Goal: Task Accomplishment & Management: Use online tool/utility

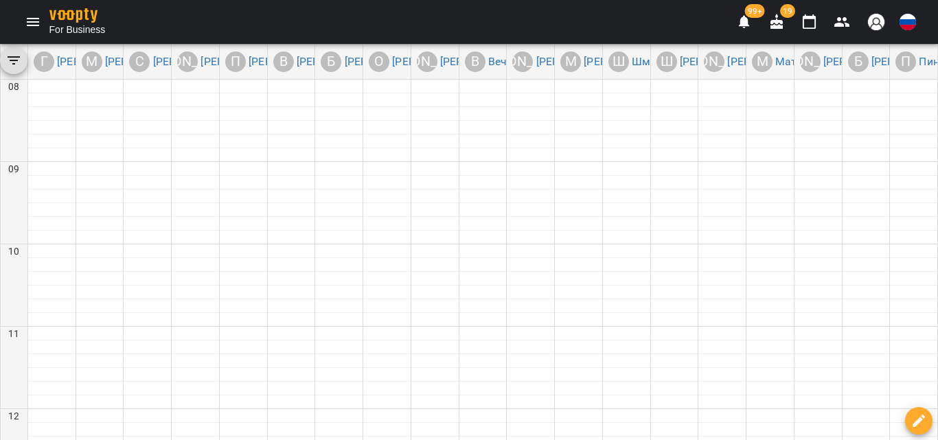
scroll to position [618, 0]
click at [36, 14] on icon "Menu" at bounding box center [33, 22] width 16 height 16
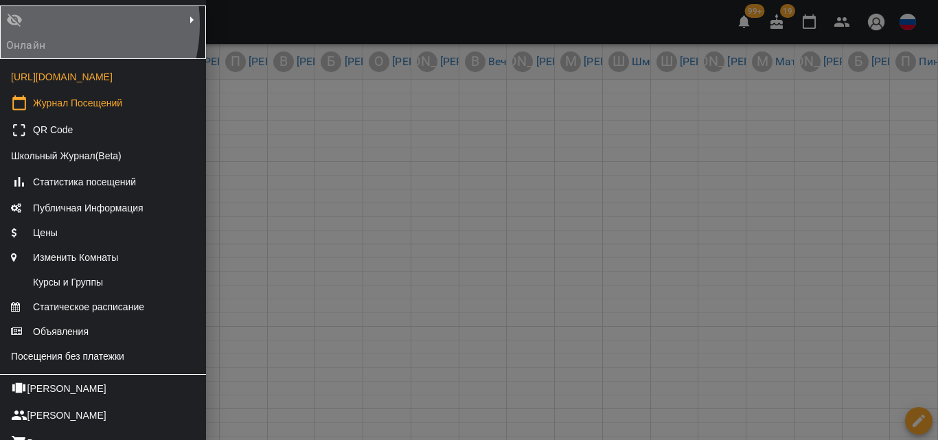
click at [40, 24] on div "Онлайн" at bounding box center [36, 32] width 66 height 47
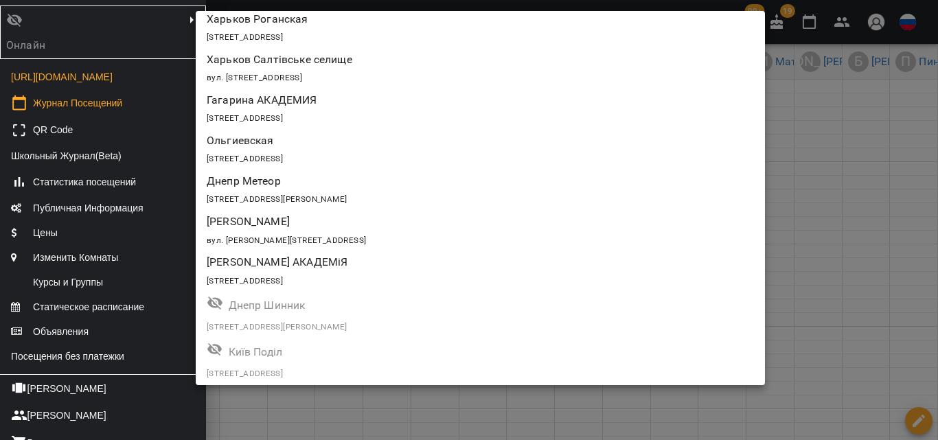
scroll to position [1561, 0]
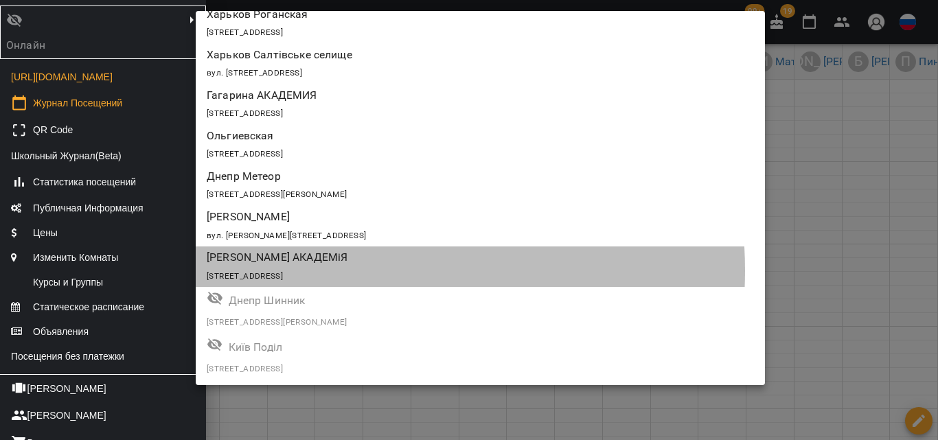
click at [283, 271] on span "[STREET_ADDRESS]" at bounding box center [245, 276] width 76 height 10
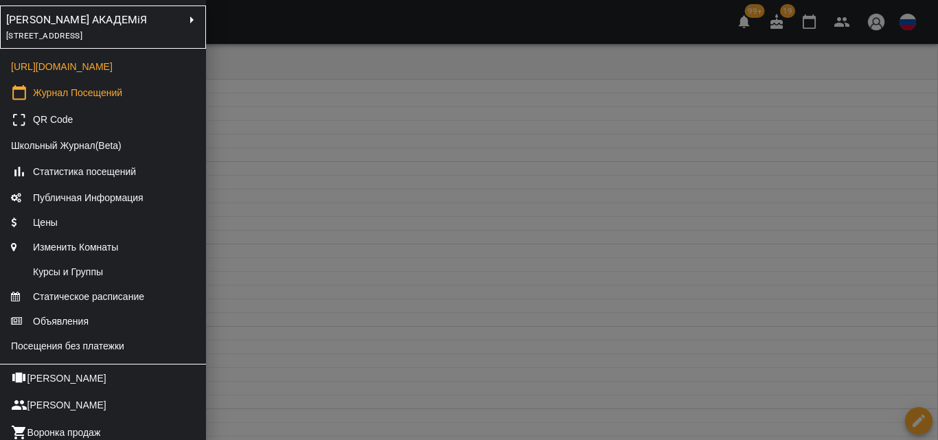
click at [753, 388] on div at bounding box center [469, 220] width 938 height 440
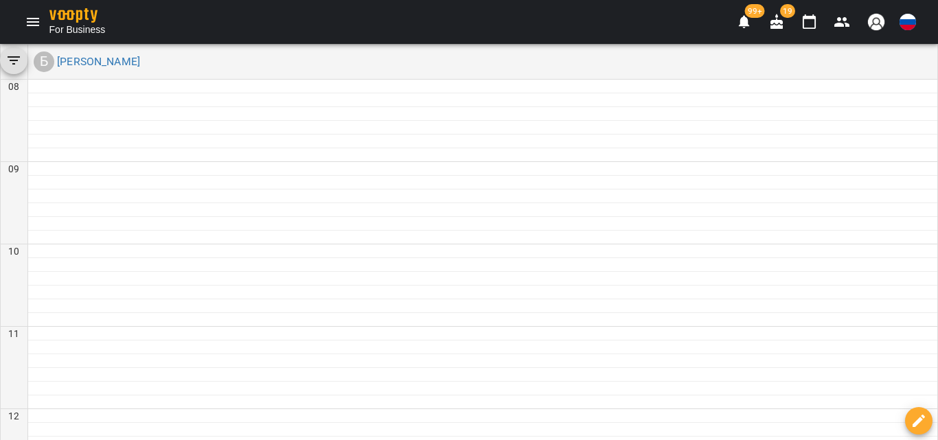
drag, startPoint x: 21, startPoint y: 408, endPoint x: 26, endPoint y: 389, distance: 19.2
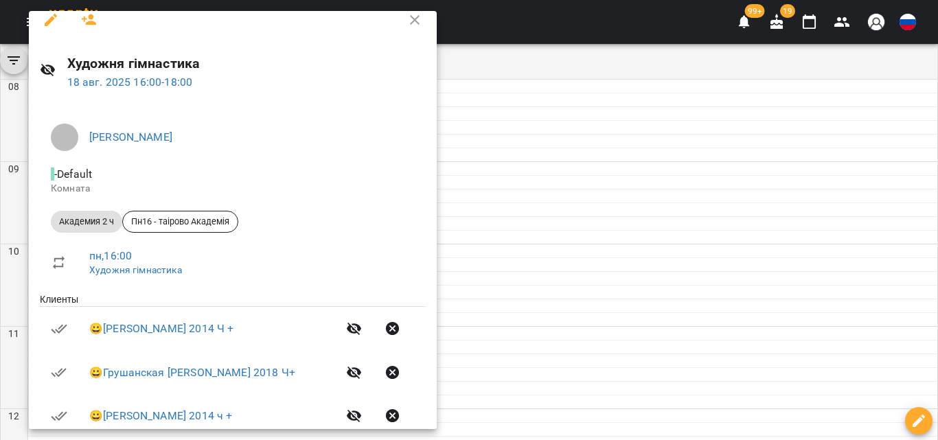
scroll to position [0, 0]
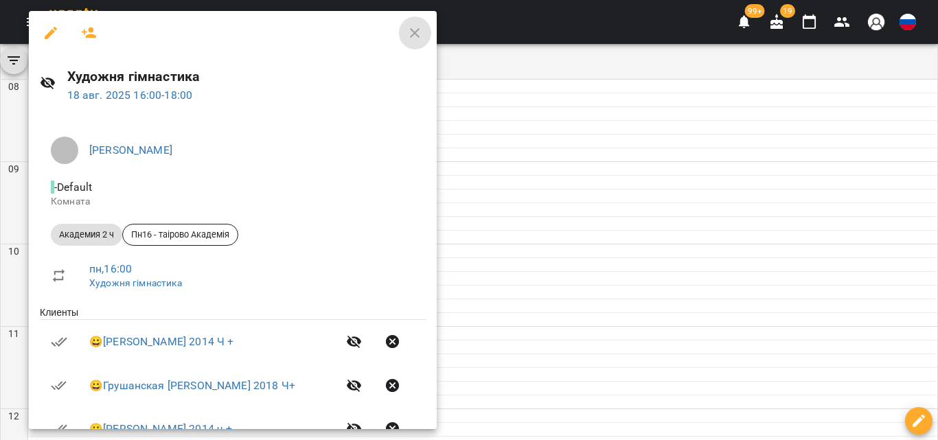
click at [410, 32] on icon "button" at bounding box center [415, 33] width 10 height 10
